Goal: Use online tool/utility: Use online tool/utility

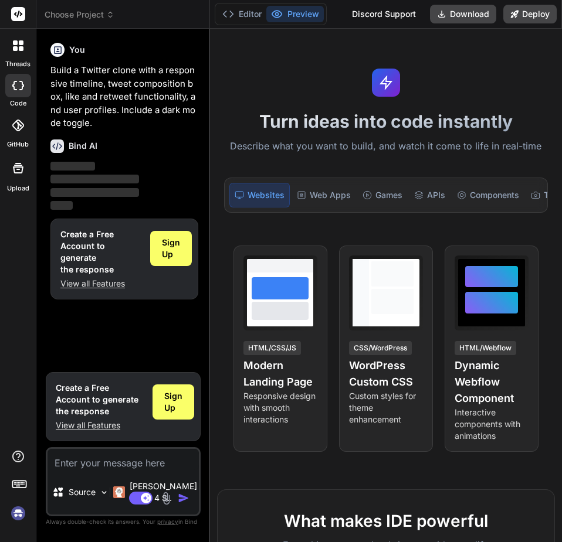
type textarea "x"
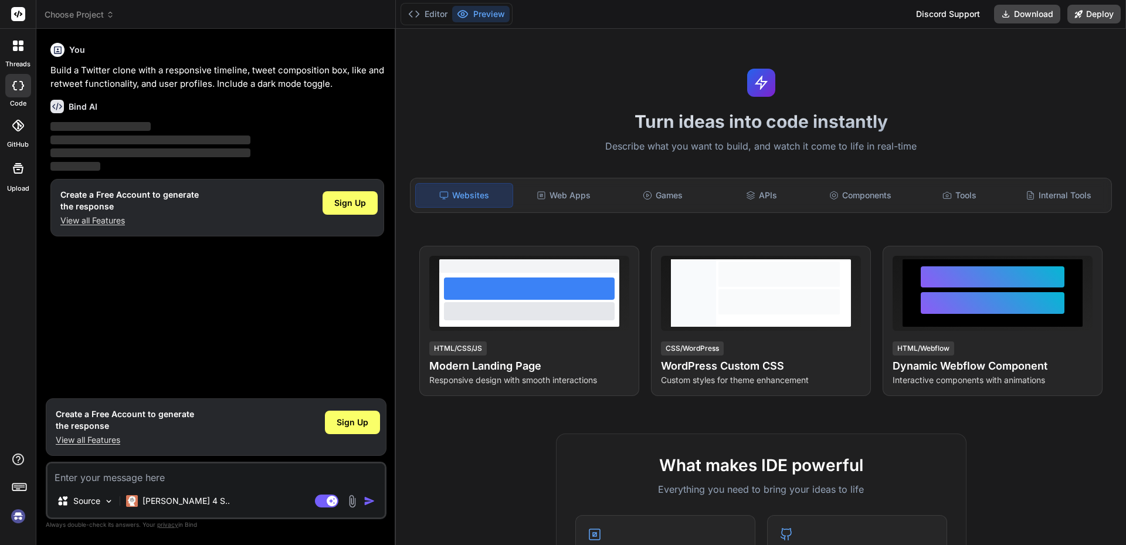
click at [20, 15] on icon at bounding box center [18, 14] width 9 height 7
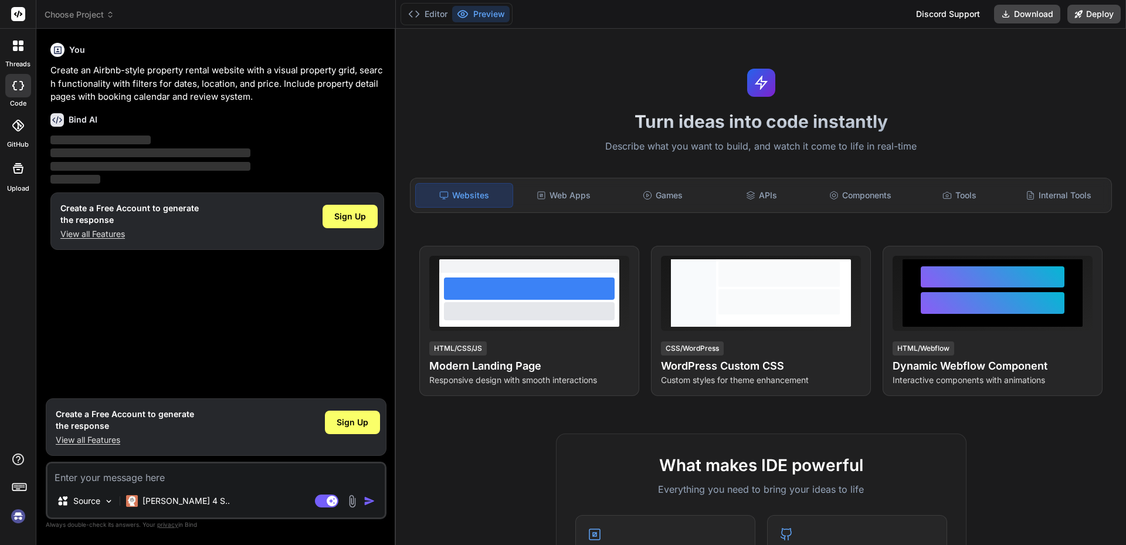
click at [20, 17] on rect at bounding box center [18, 14] width 14 height 14
click at [18, 43] on icon at bounding box center [18, 45] width 11 height 11
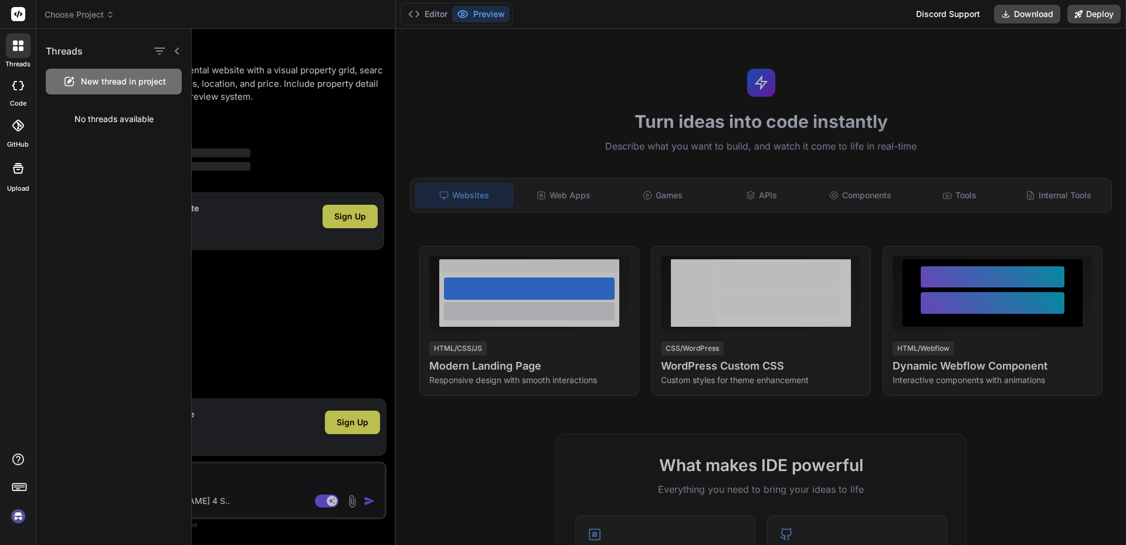
click at [18, 43] on icon at bounding box center [18, 45] width 11 height 11
click at [17, 94] on div at bounding box center [18, 85] width 26 height 23
type textarea "x"
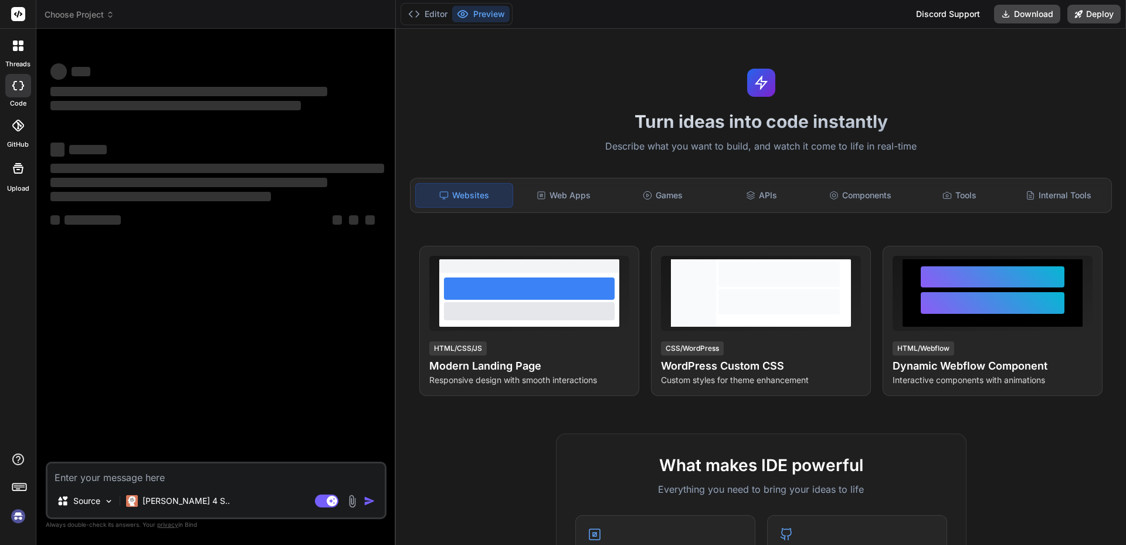
type textarea "x"
